Goal: Share content

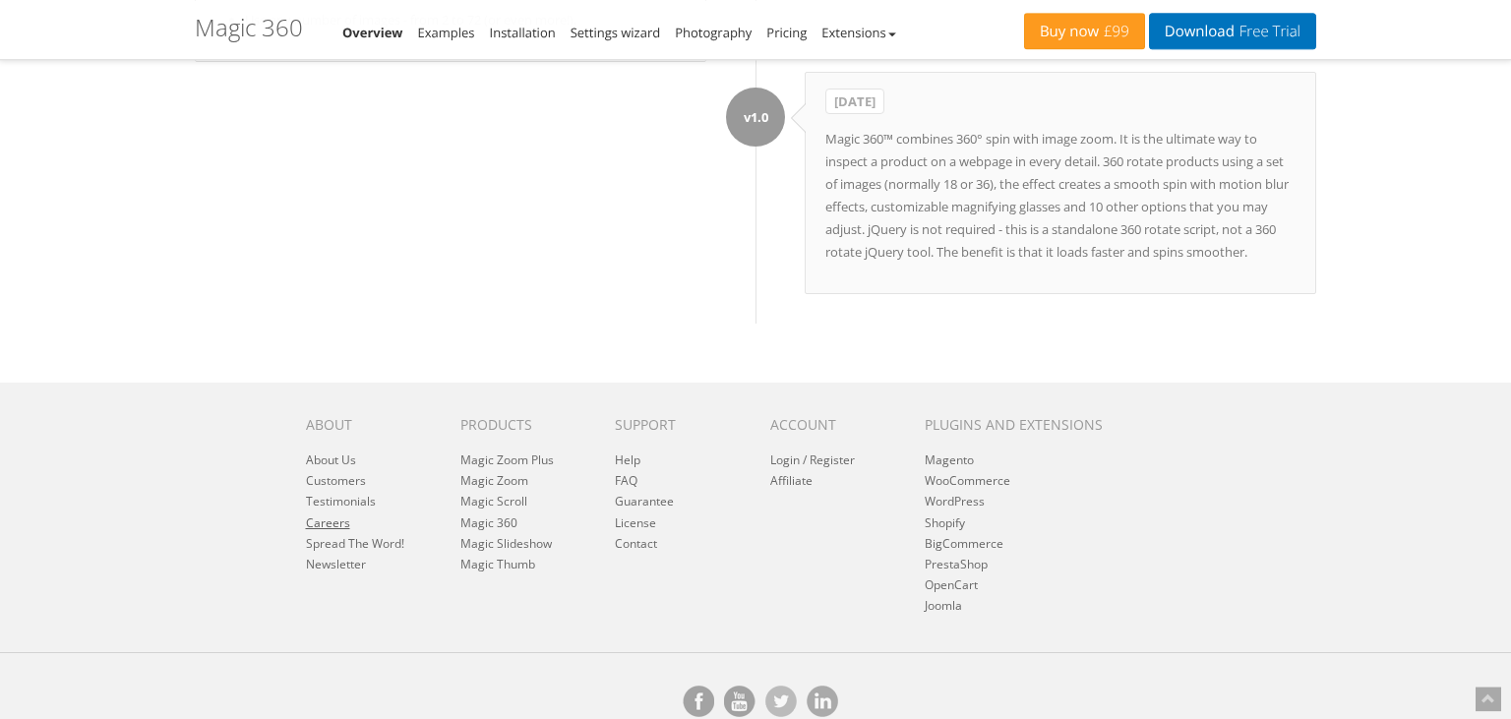
scroll to position [10002, 0]
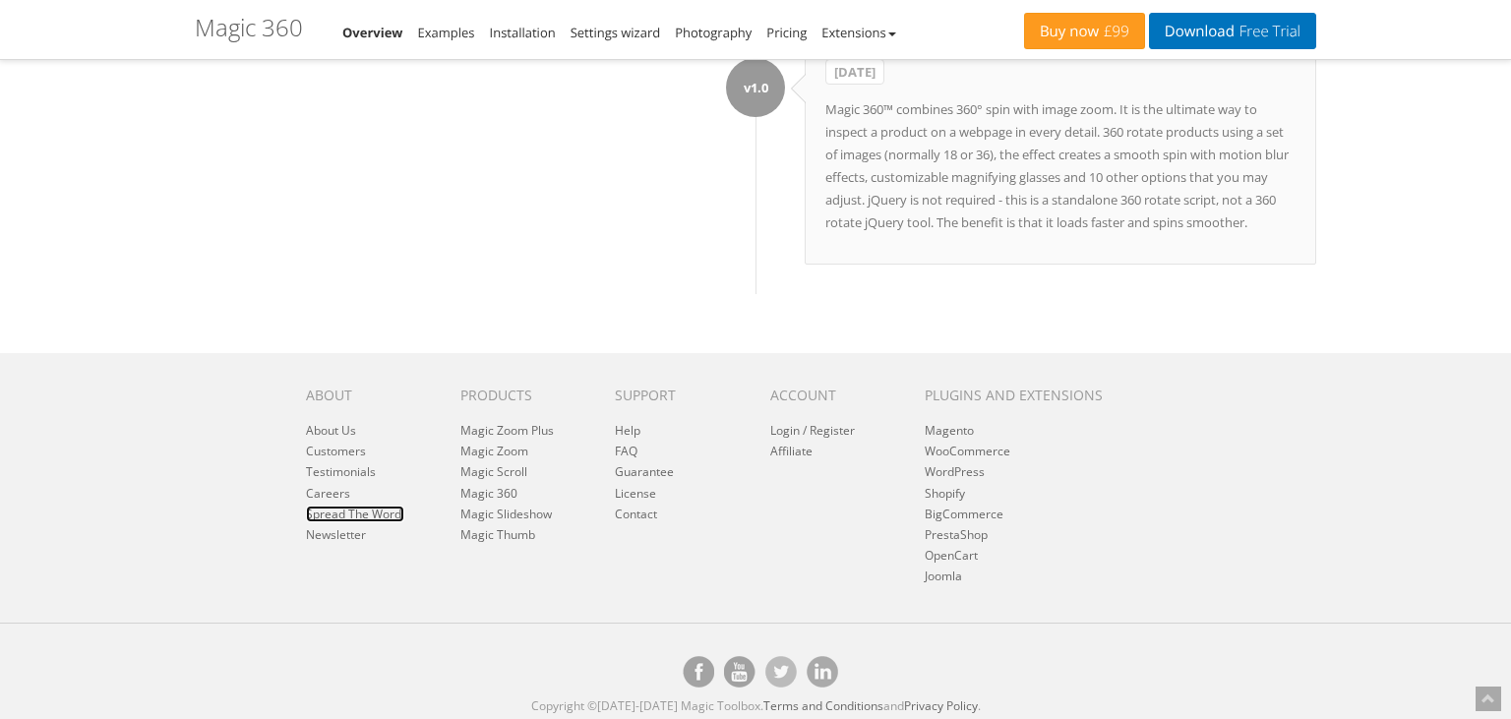
click at [343, 506] on link "Spread The Word!" at bounding box center [355, 514] width 98 height 17
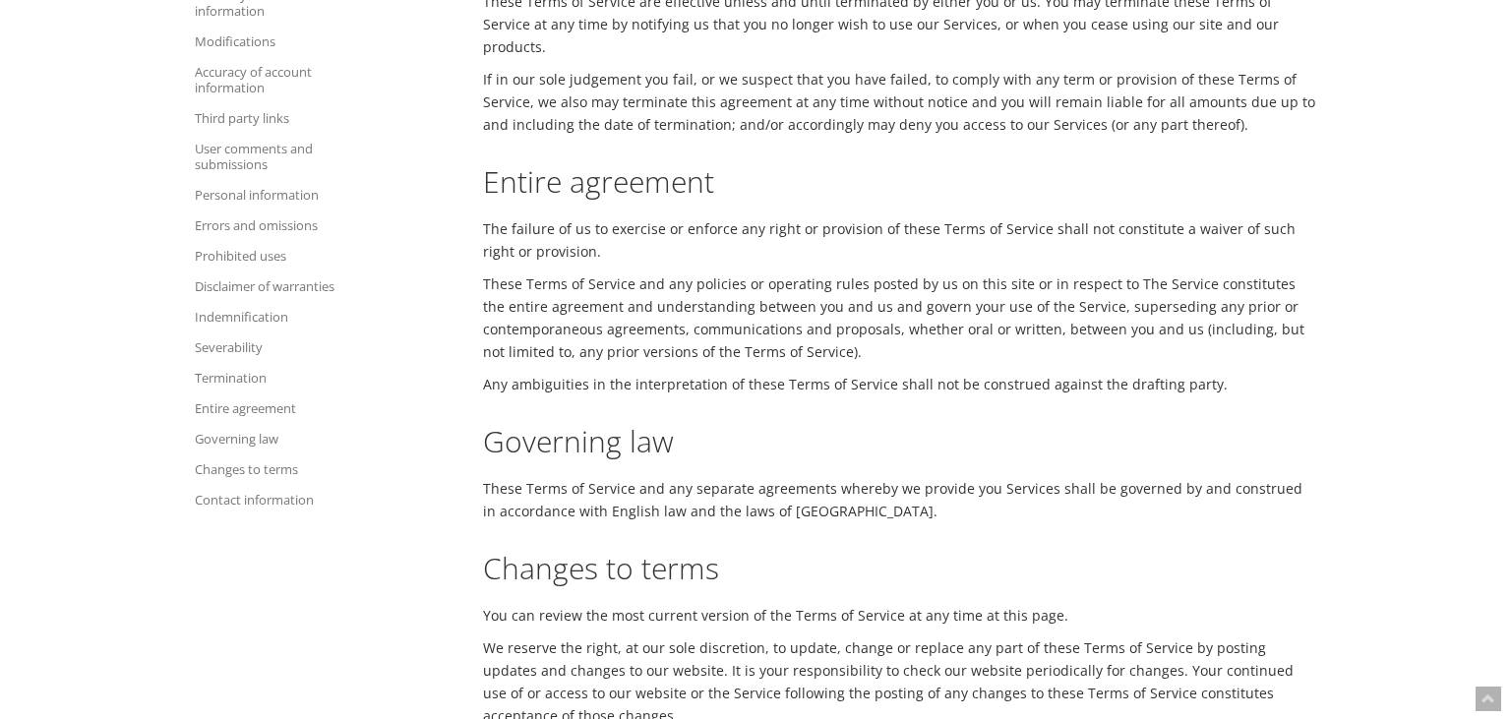
scroll to position [4799, 0]
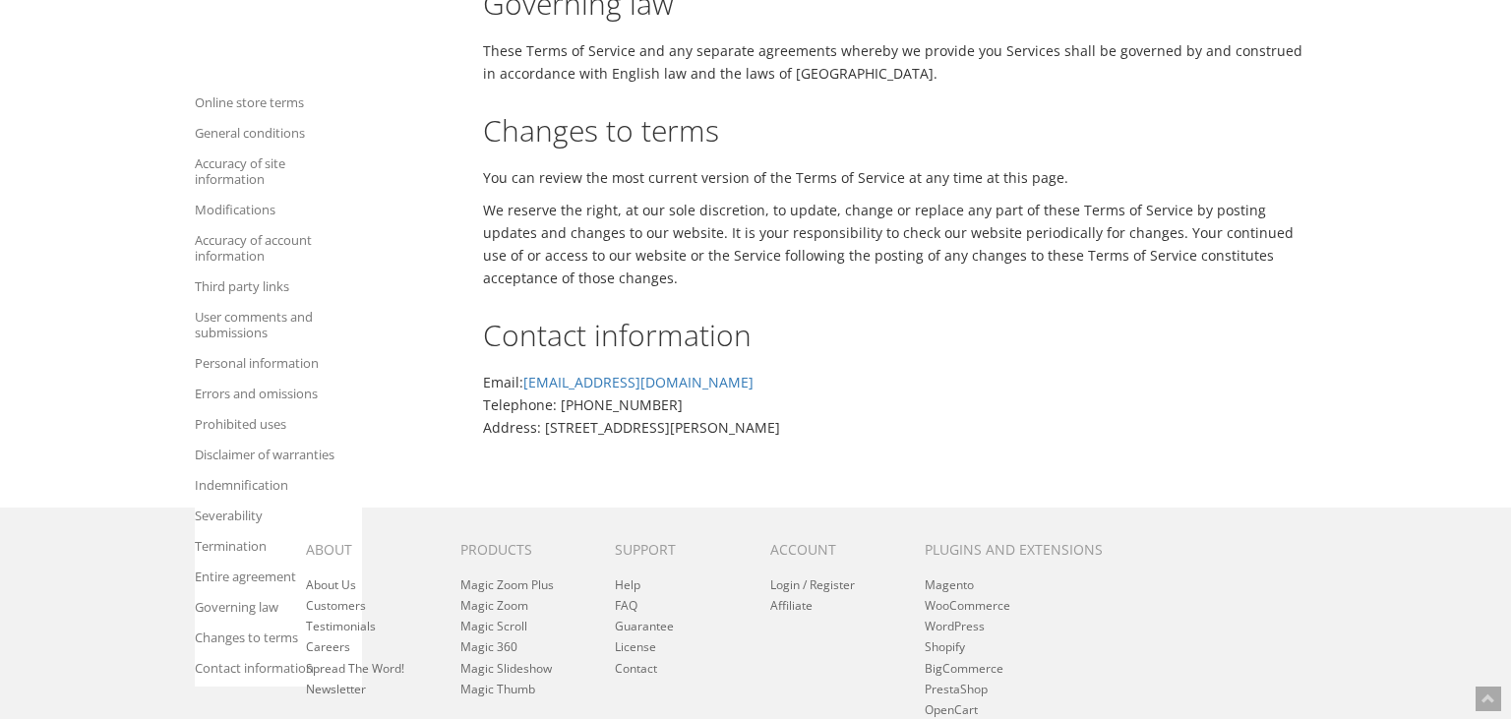
drag, startPoint x: 962, startPoint y: 269, endPoint x: 544, endPoint y: 273, distance: 418.0
click at [544, 371] on p "Email: [EMAIL_ADDRESS][DOMAIN_NAME] Telephone: [PHONE_NUMBER] Address: [STREET_…" at bounding box center [900, 405] width 834 height 68
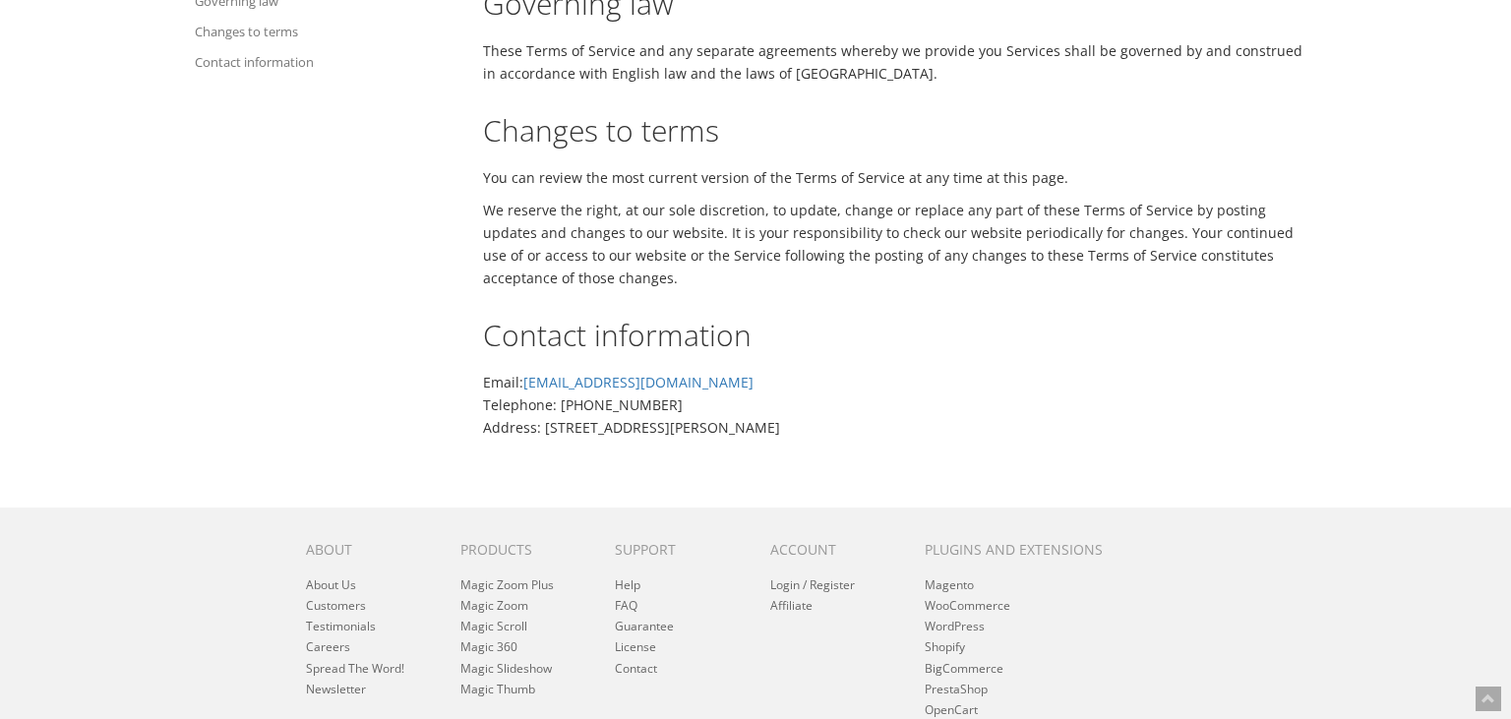
copy p "Magic Toolbox, [STREET_ADDRESS][PERSON_NAME]"
